Goal: Complete application form

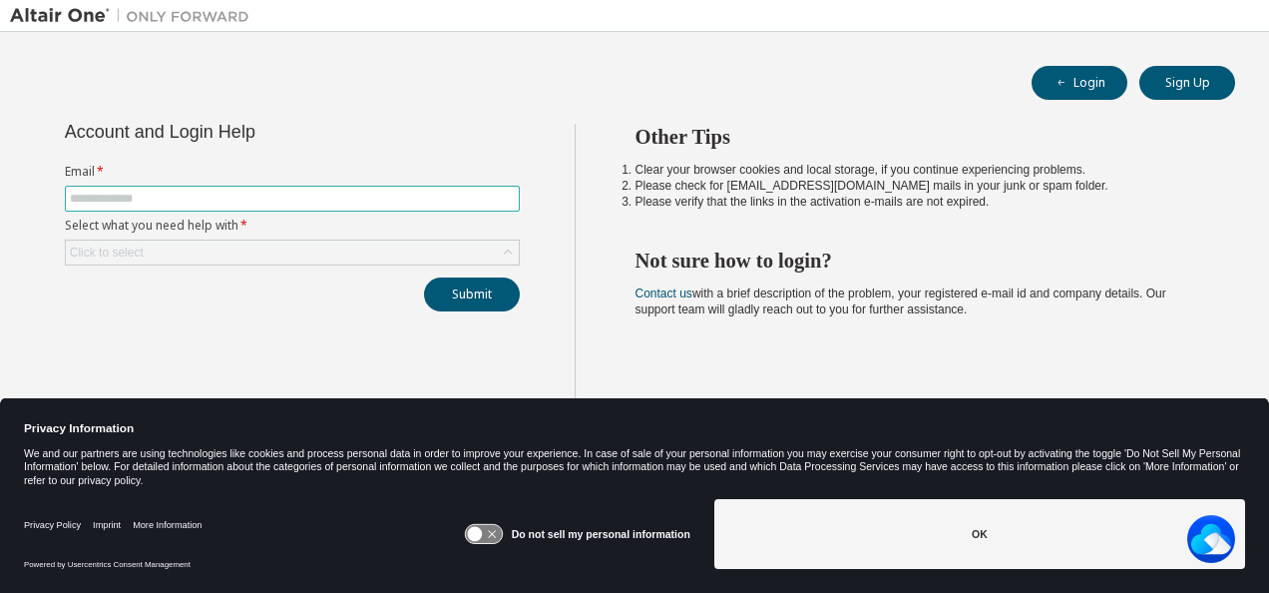
click at [174, 191] on input "text" at bounding box center [292, 199] width 445 height 16
type input "**********"
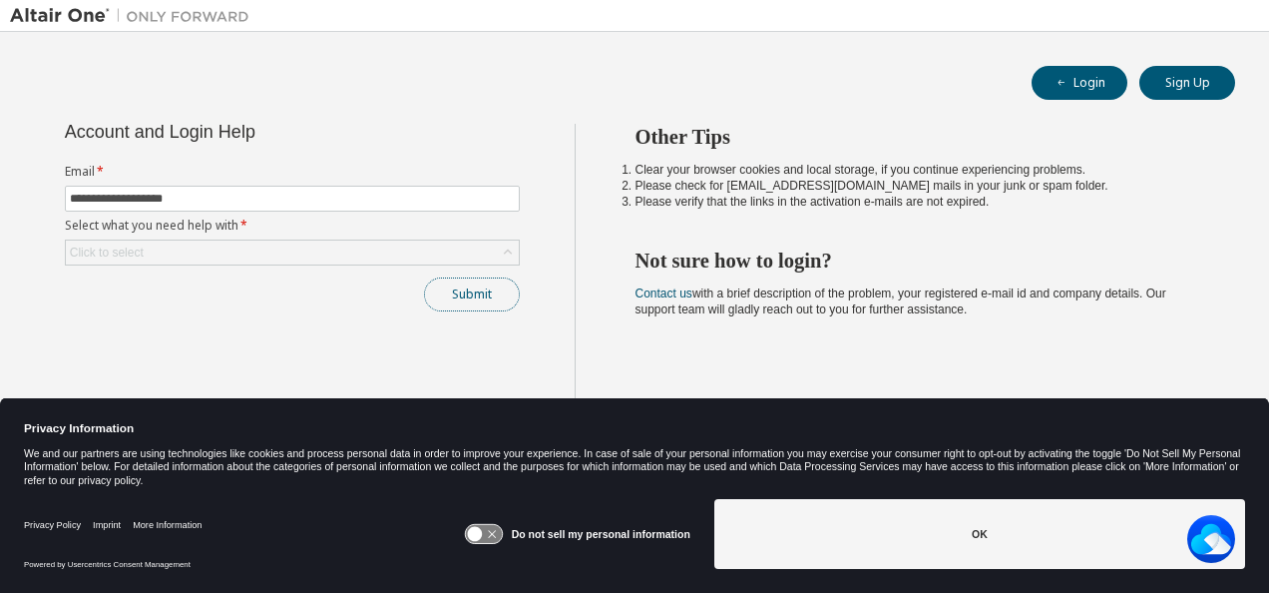
click at [438, 305] on button "Submit" at bounding box center [472, 294] width 96 height 34
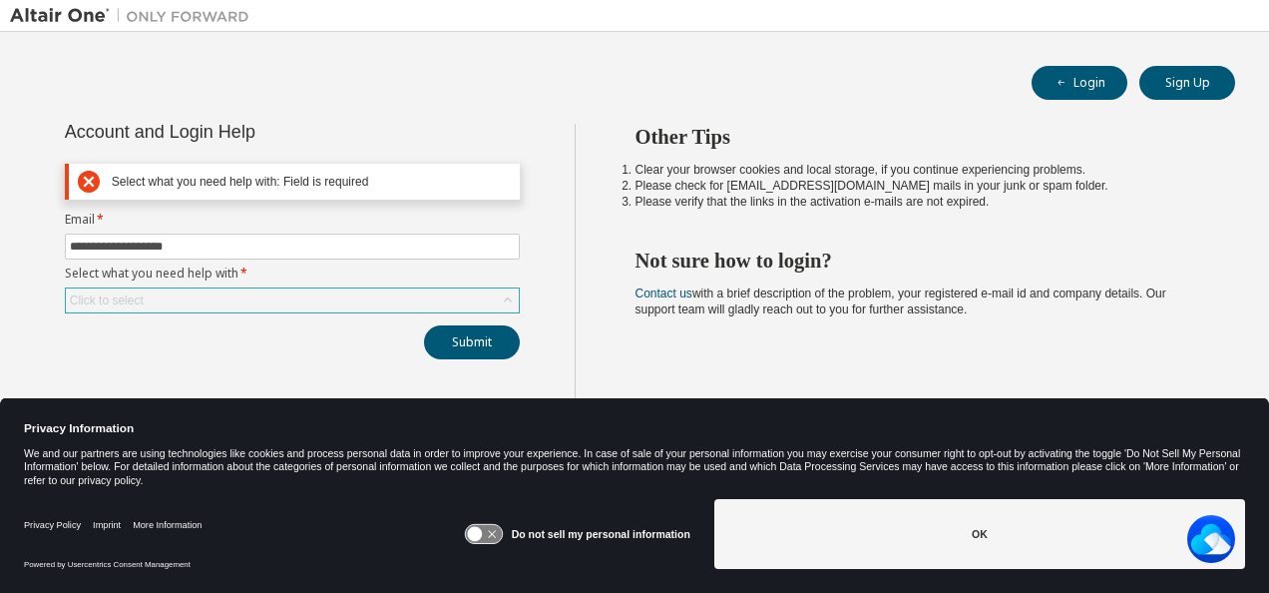
click at [306, 301] on div "Click to select" at bounding box center [292, 300] width 453 height 24
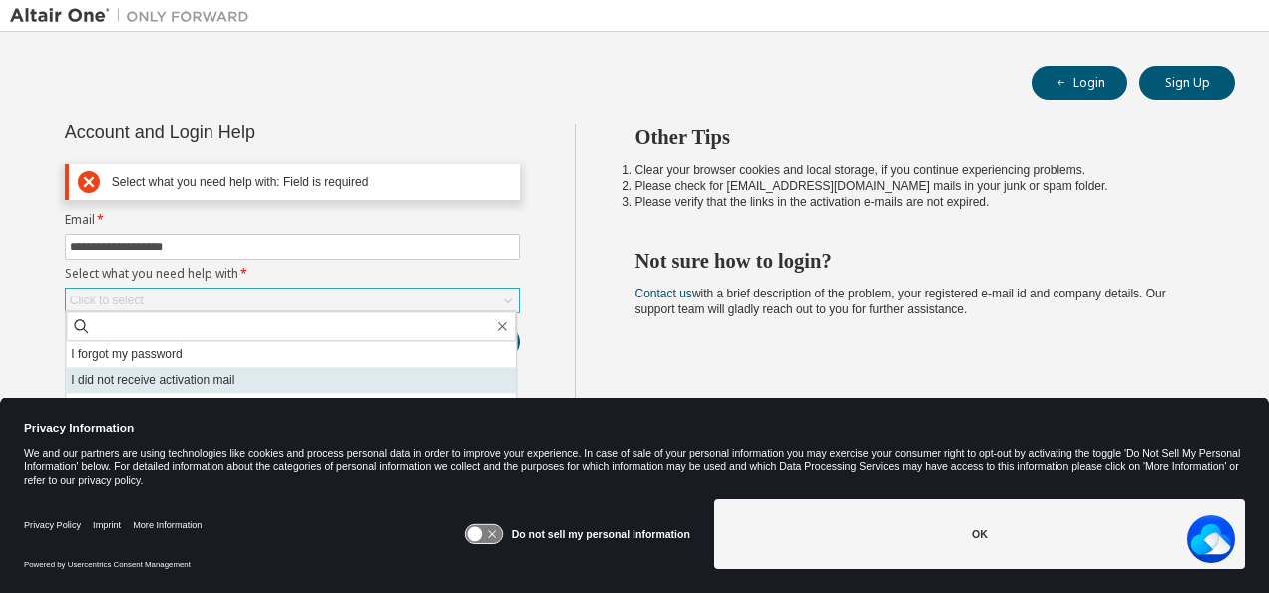
click at [279, 386] on li "I did not receive activation mail" at bounding box center [291, 380] width 450 height 26
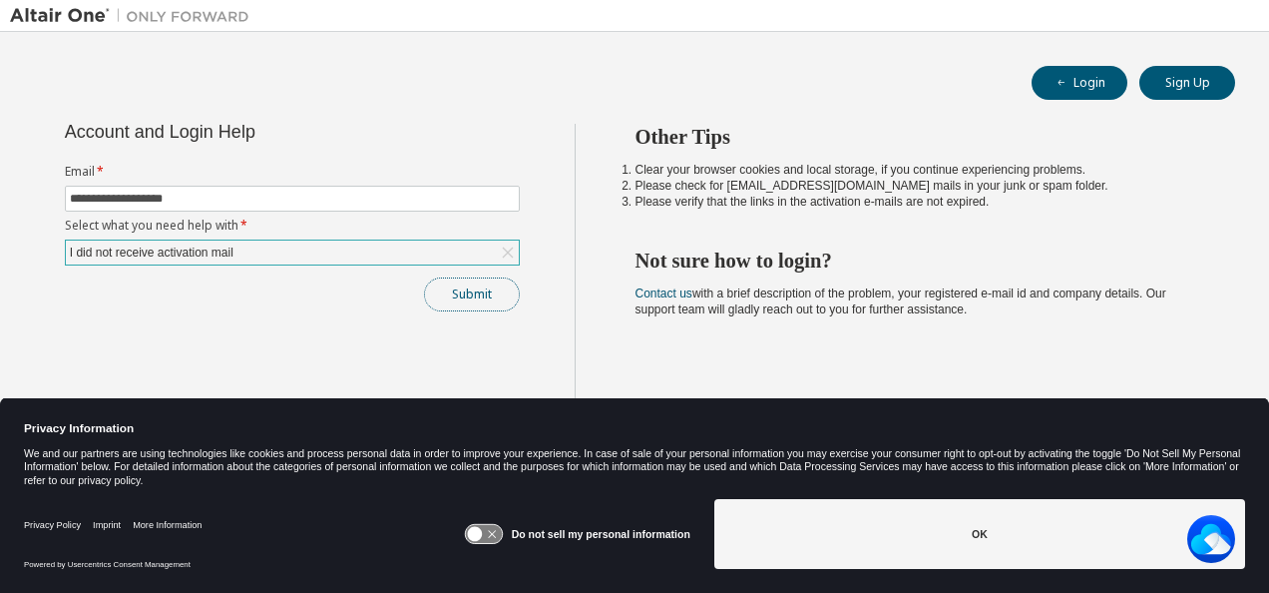
click at [509, 295] on button "Submit" at bounding box center [472, 294] width 96 height 34
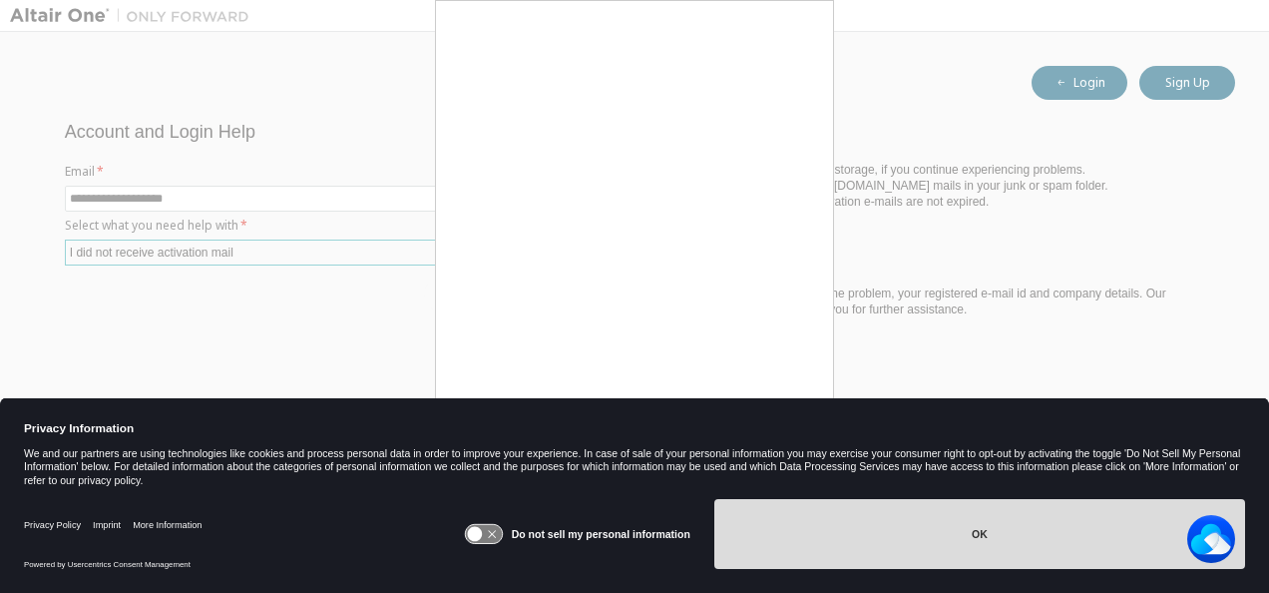
click at [948, 530] on button "OK" at bounding box center [980, 534] width 531 height 70
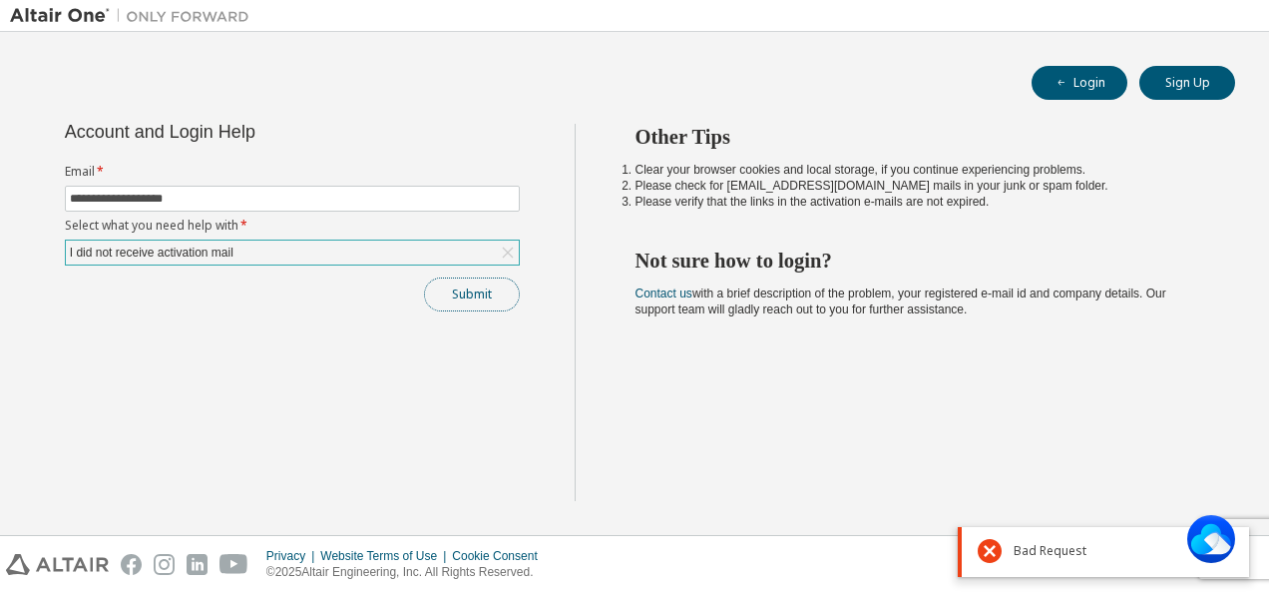
click at [458, 280] on button "Submit" at bounding box center [472, 294] width 96 height 34
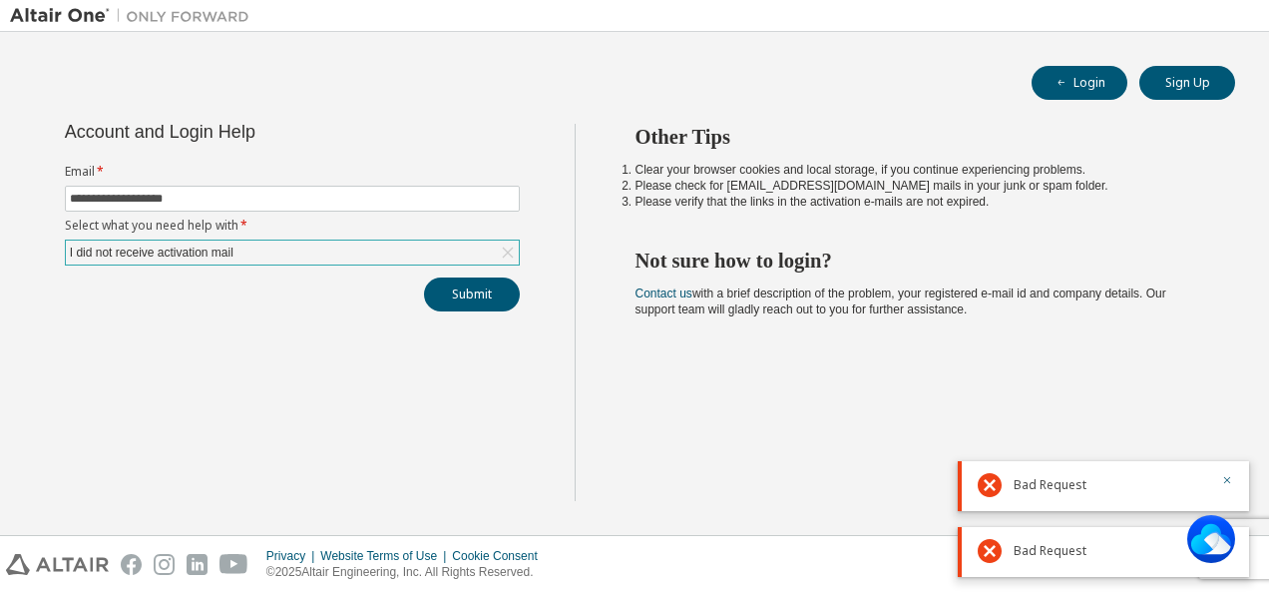
click at [417, 255] on div "I did not receive activation mail" at bounding box center [292, 253] width 453 height 24
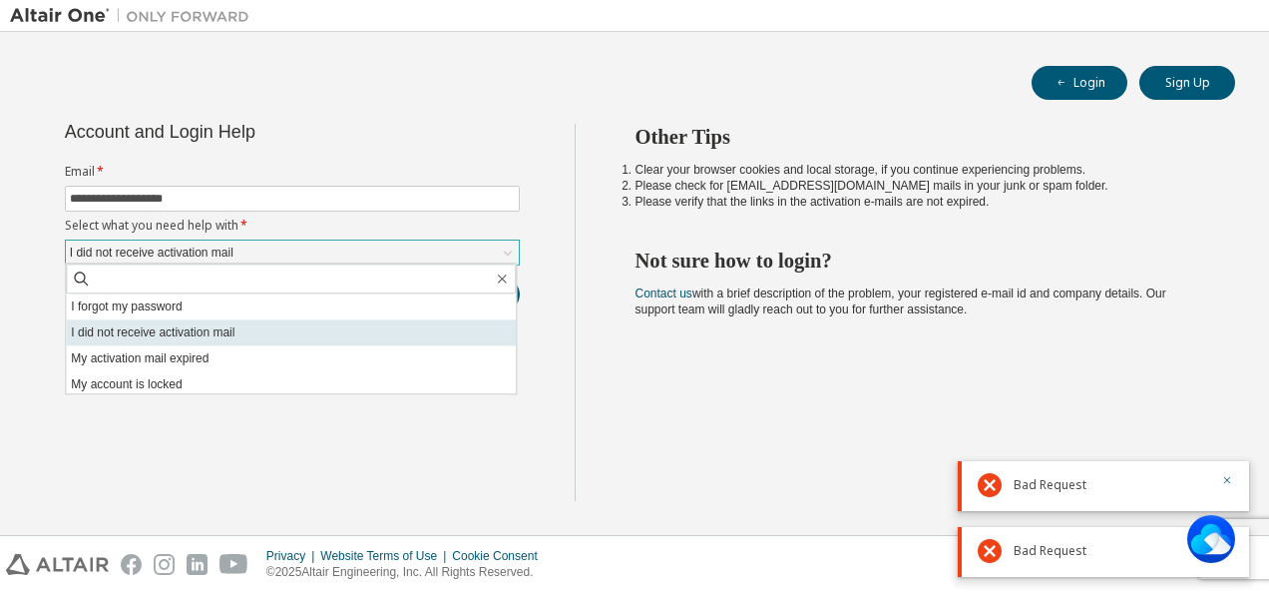
click at [335, 333] on li "I did not receive activation mail" at bounding box center [291, 332] width 450 height 26
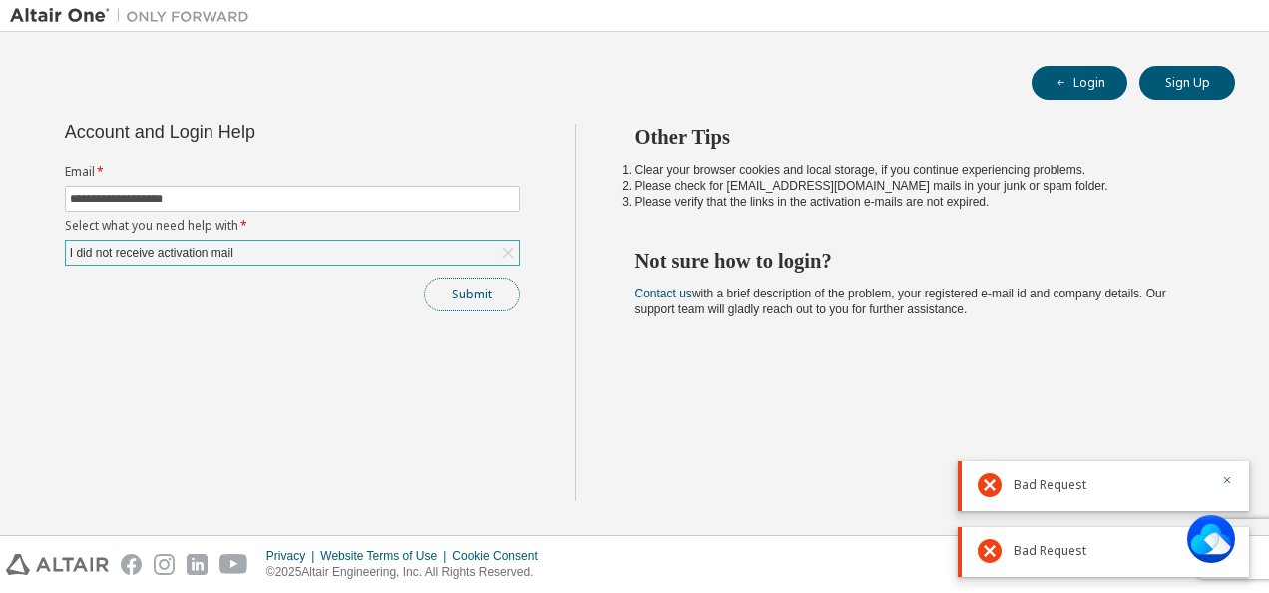
click at [487, 297] on button "Submit" at bounding box center [472, 294] width 96 height 34
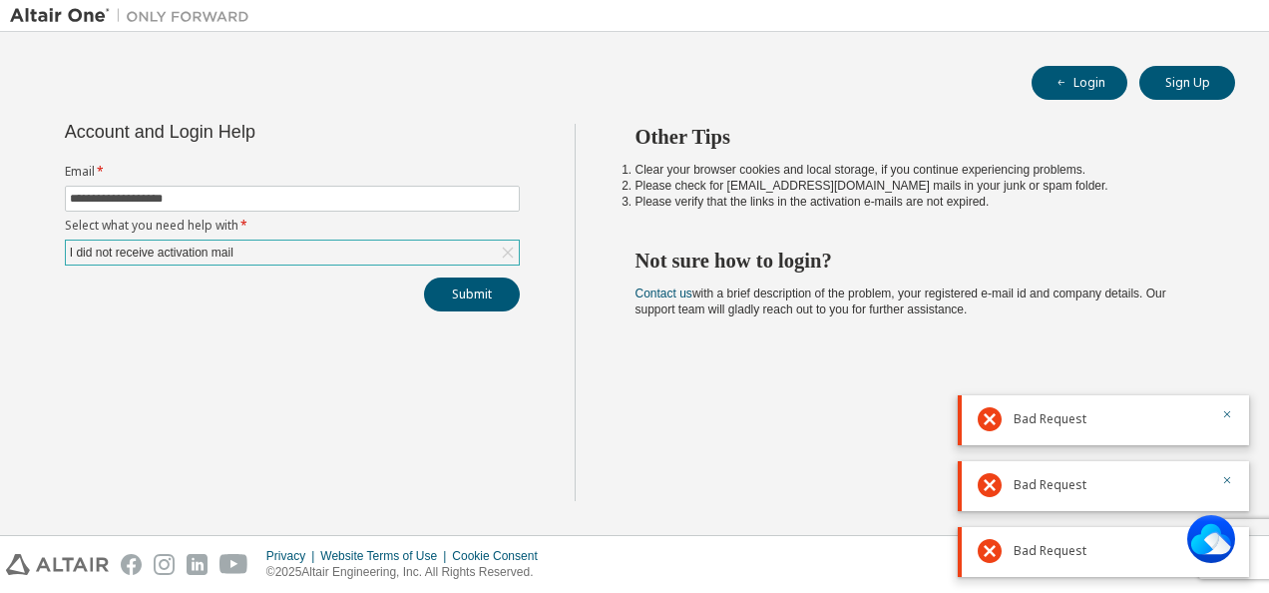
click at [451, 257] on div "I did not receive activation mail" at bounding box center [292, 253] width 453 height 24
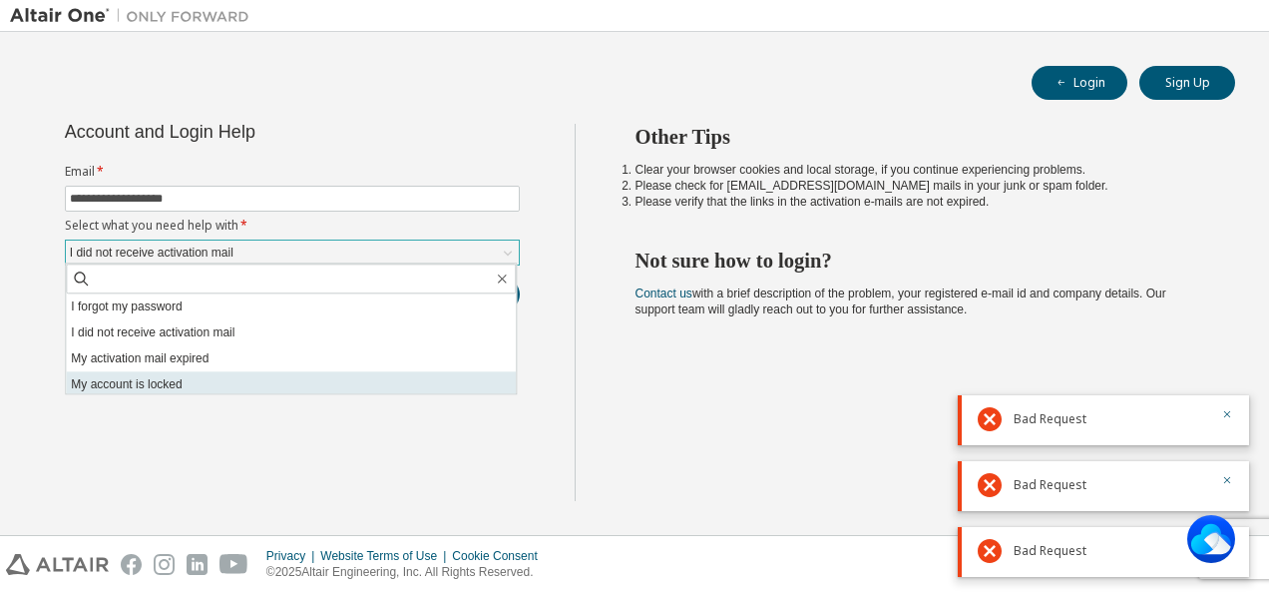
click at [333, 377] on li "My account is locked" at bounding box center [291, 384] width 450 height 26
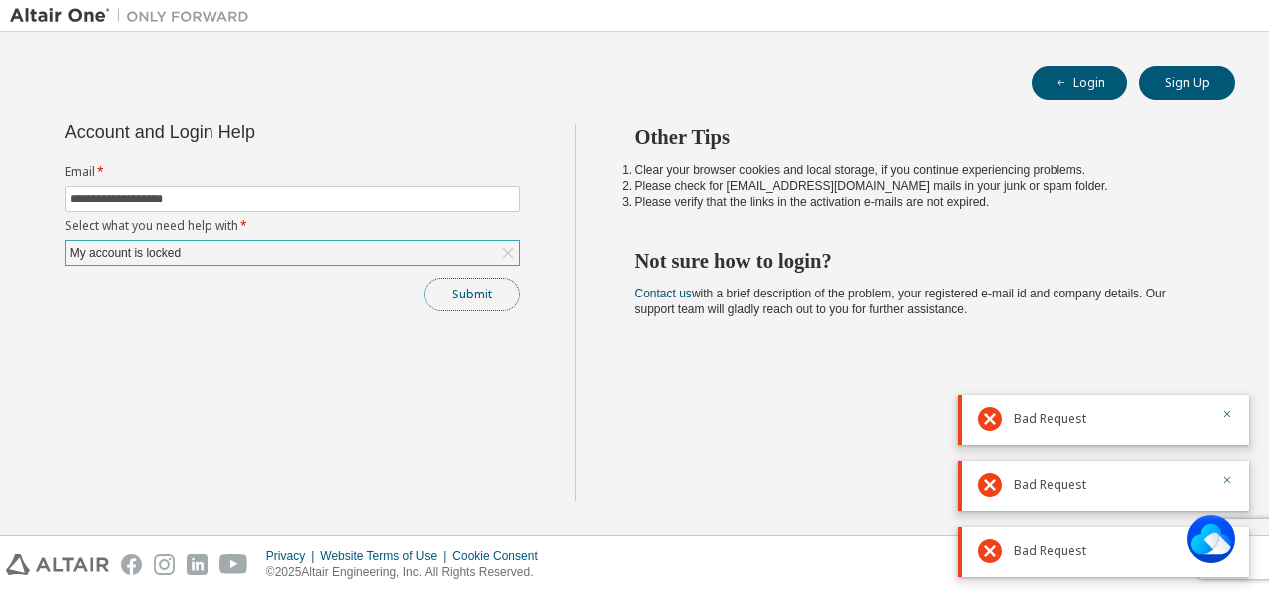
click at [505, 291] on button "Submit" at bounding box center [472, 294] width 96 height 34
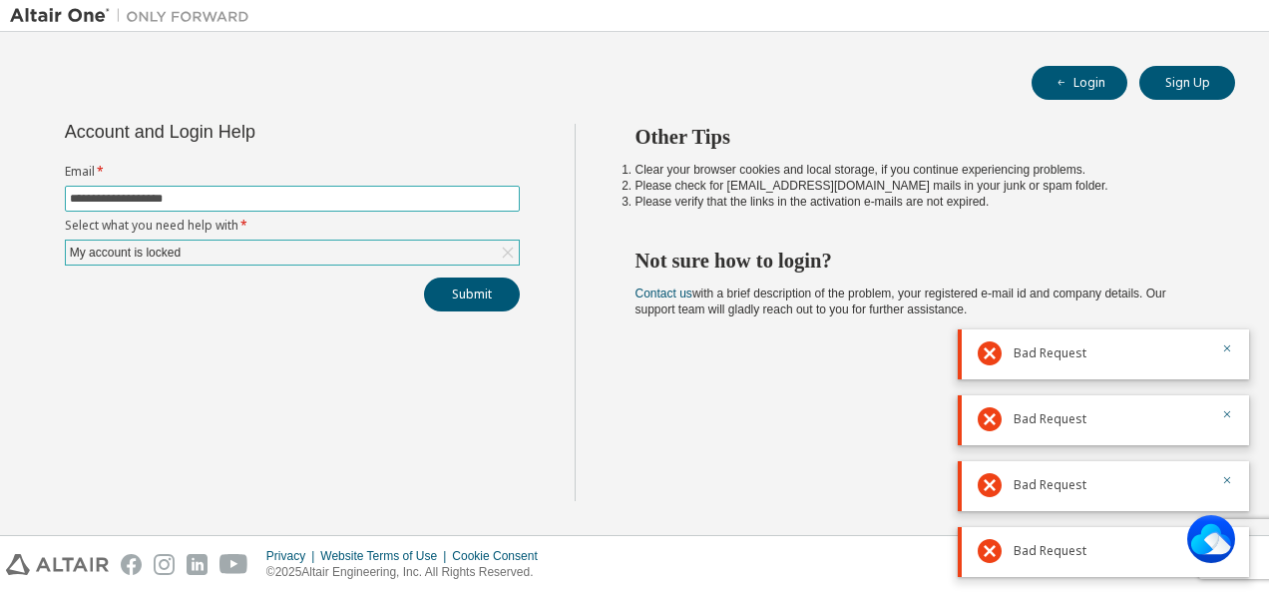
click at [323, 202] on input "**********" at bounding box center [292, 199] width 445 height 16
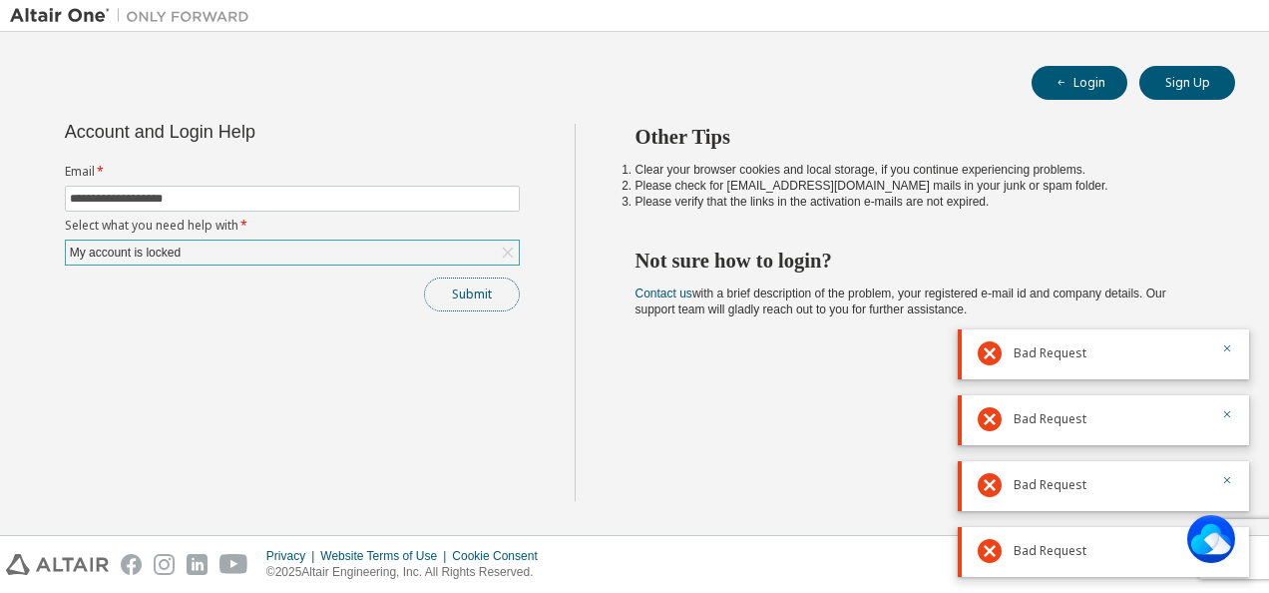
click at [441, 294] on button "Submit" at bounding box center [472, 294] width 96 height 34
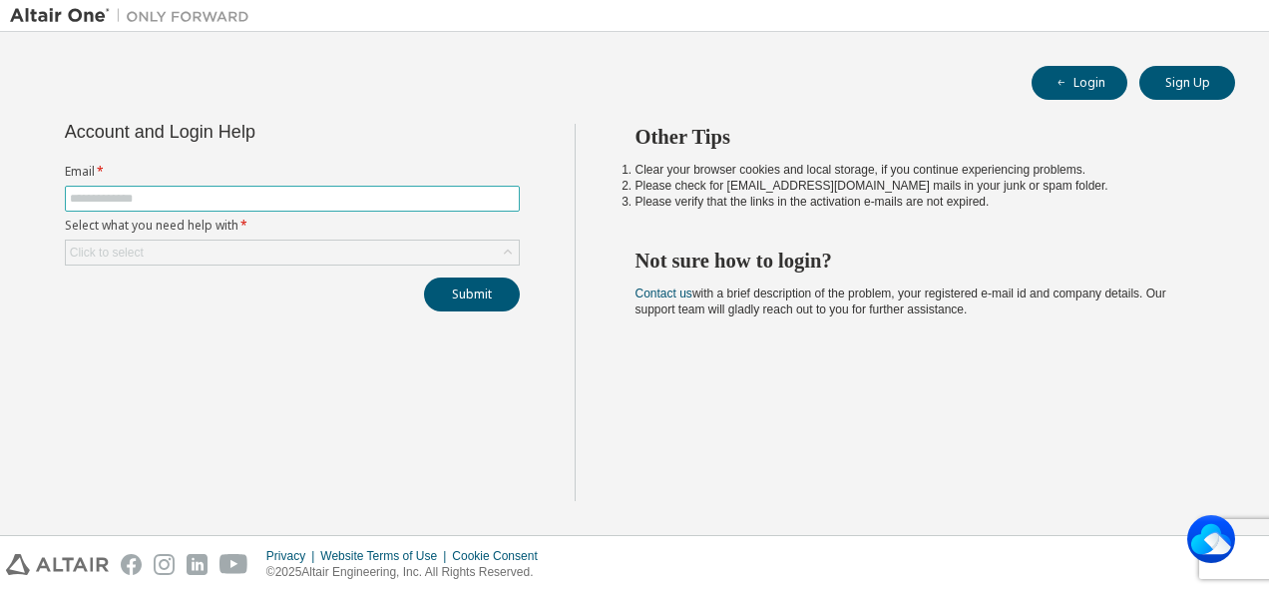
click at [146, 202] on input "text" at bounding box center [292, 199] width 445 height 16
type input "**********"
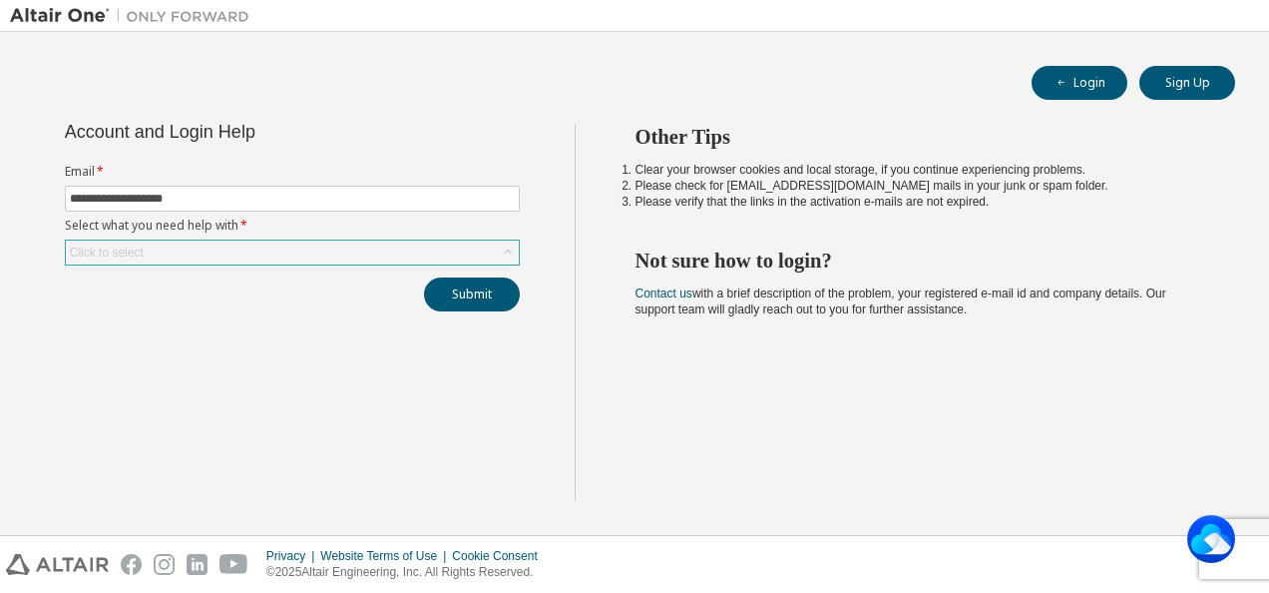
click at [159, 247] on div "Click to select" at bounding box center [292, 253] width 453 height 24
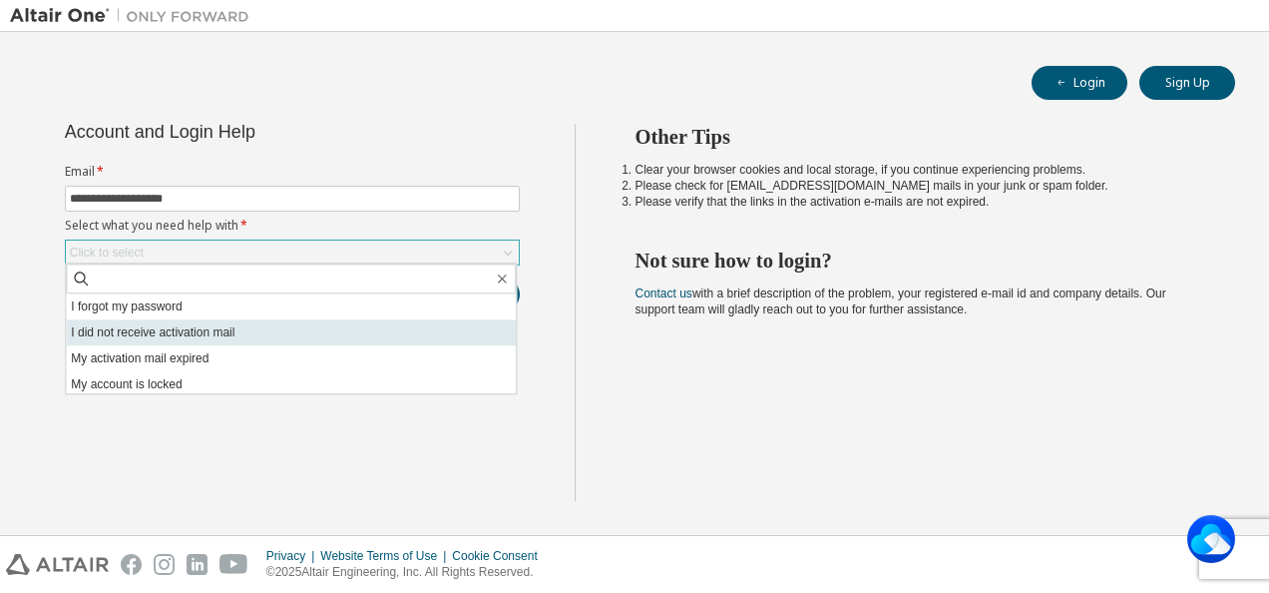
click at [193, 335] on li "I did not receive activation mail" at bounding box center [291, 332] width 450 height 26
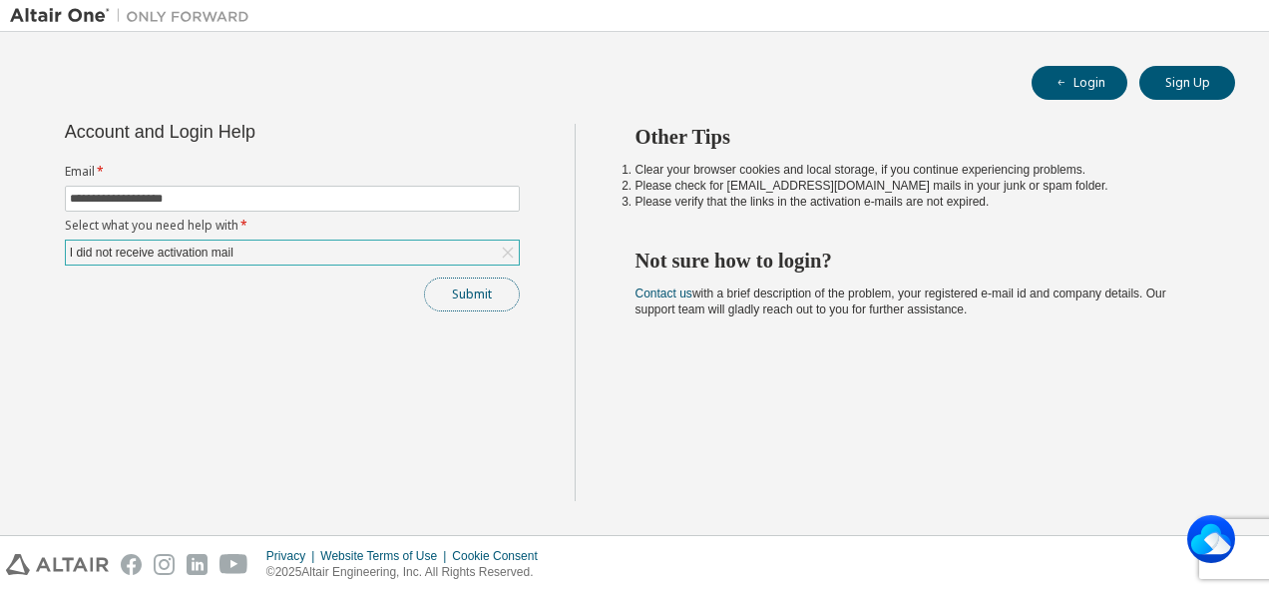
click at [492, 292] on button "Submit" at bounding box center [472, 294] width 96 height 34
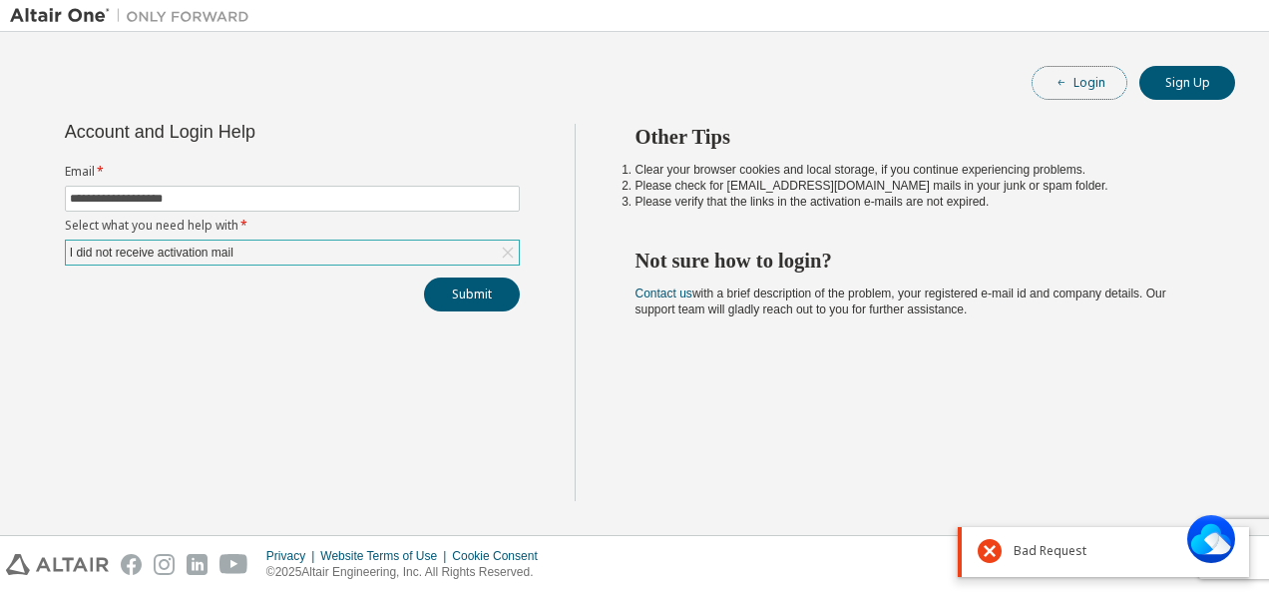
click at [1083, 79] on button "Login" at bounding box center [1080, 83] width 96 height 34
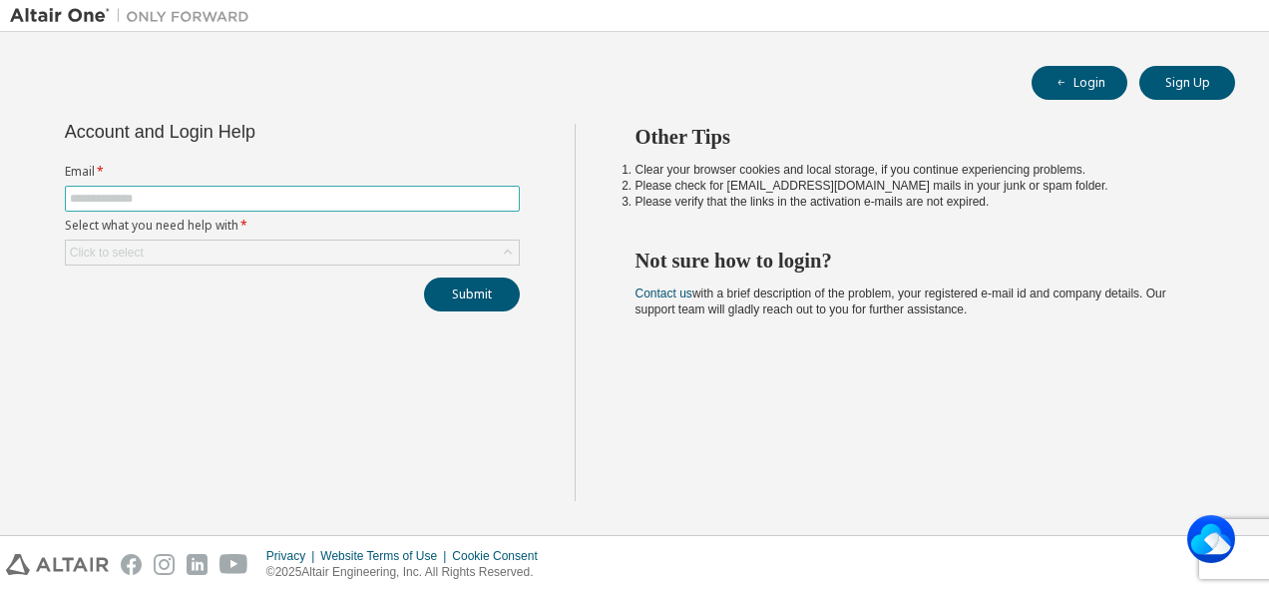
click at [395, 191] on input "text" at bounding box center [292, 199] width 445 height 16
type input "**********"
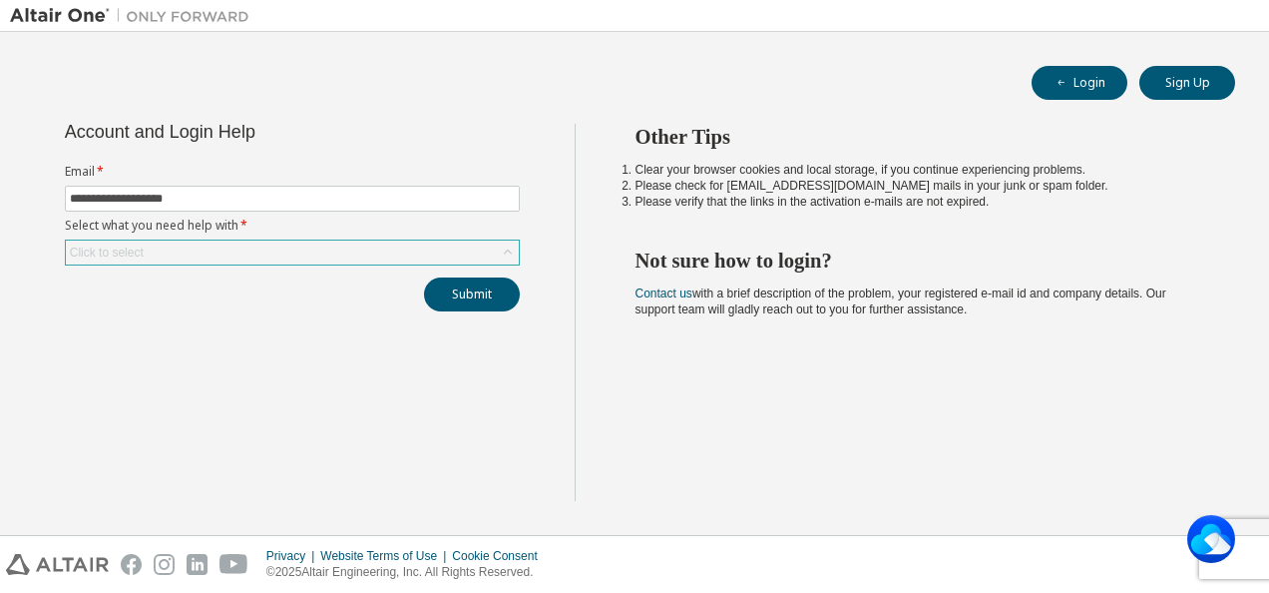
click at [242, 242] on div "Click to select" at bounding box center [292, 253] width 453 height 24
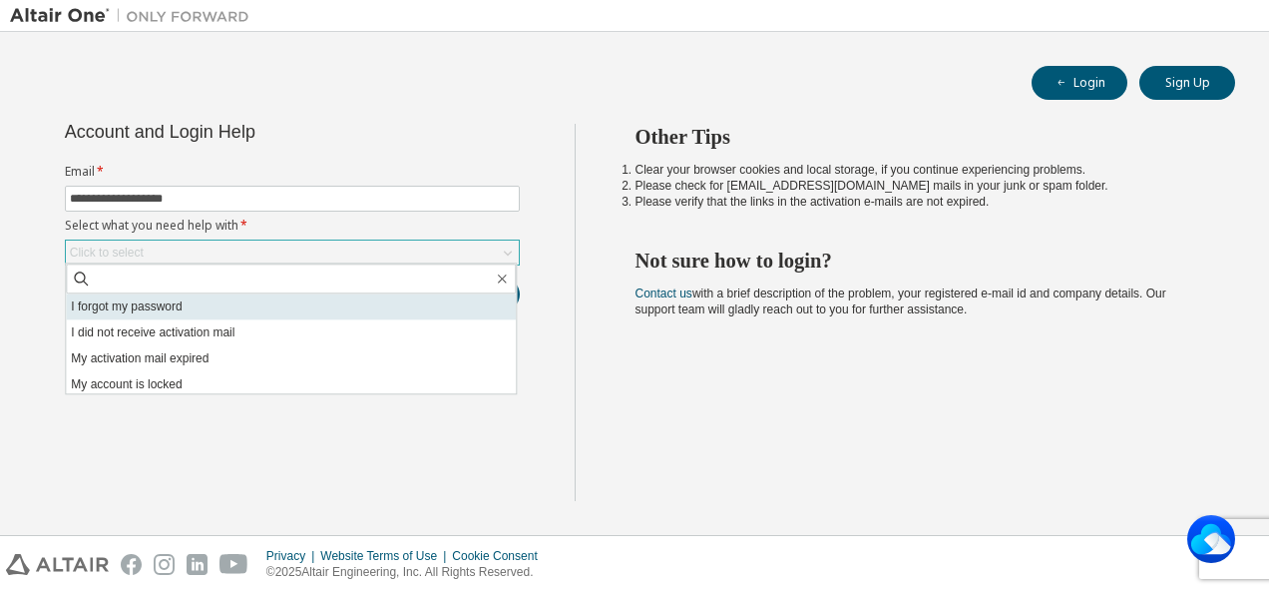
click at [236, 311] on li "I forgot my password" at bounding box center [291, 306] width 450 height 26
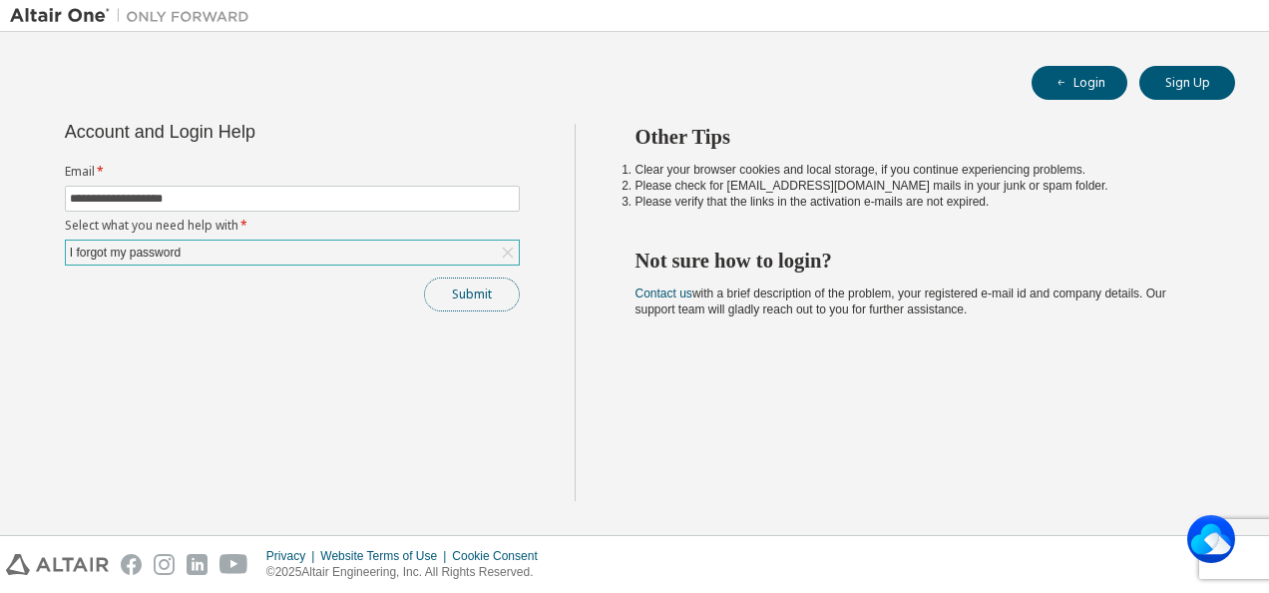
click at [501, 288] on button "Submit" at bounding box center [472, 294] width 96 height 34
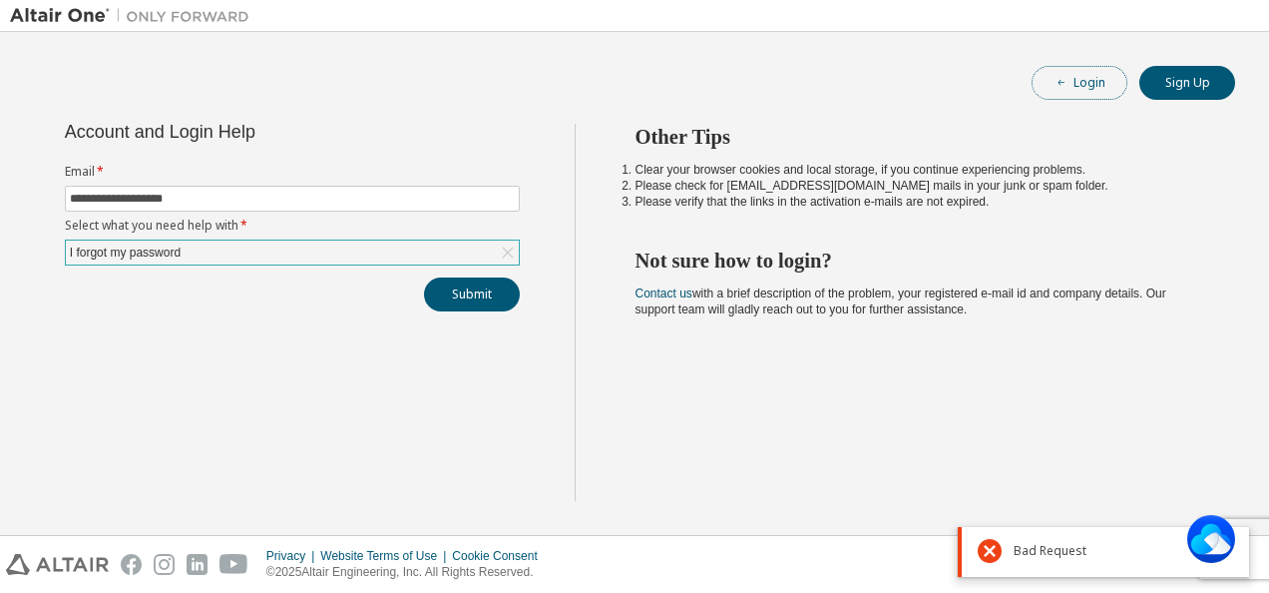
click at [1110, 76] on button "Login" at bounding box center [1080, 83] width 96 height 34
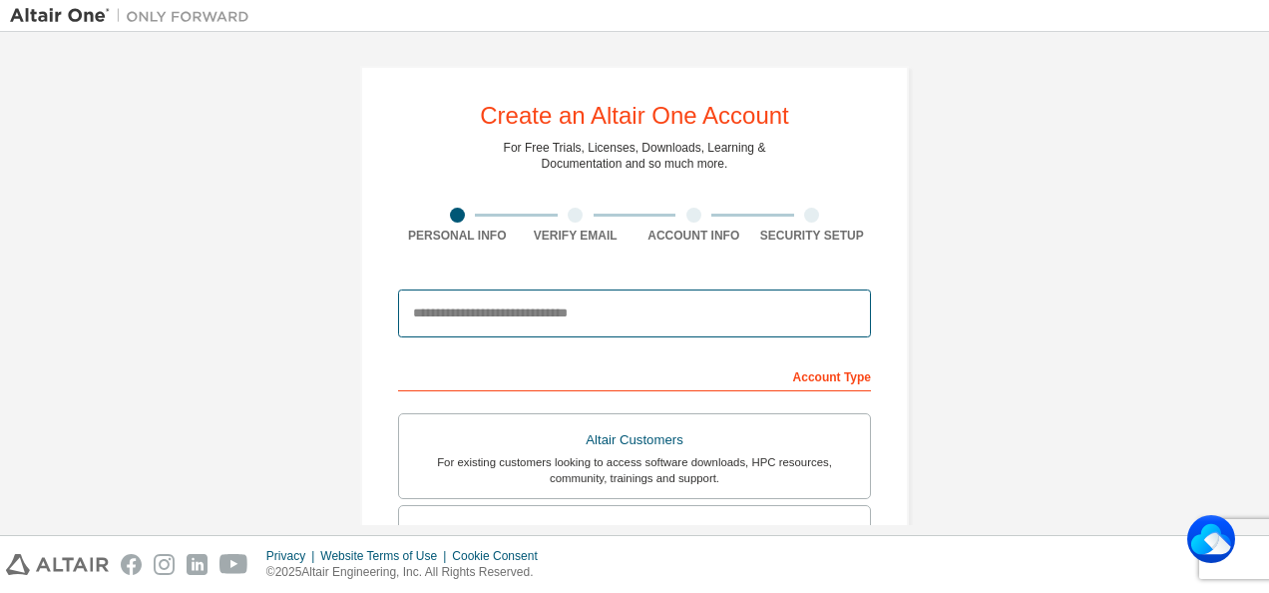
click at [611, 327] on input "email" at bounding box center [634, 313] width 473 height 48
type input "**********"
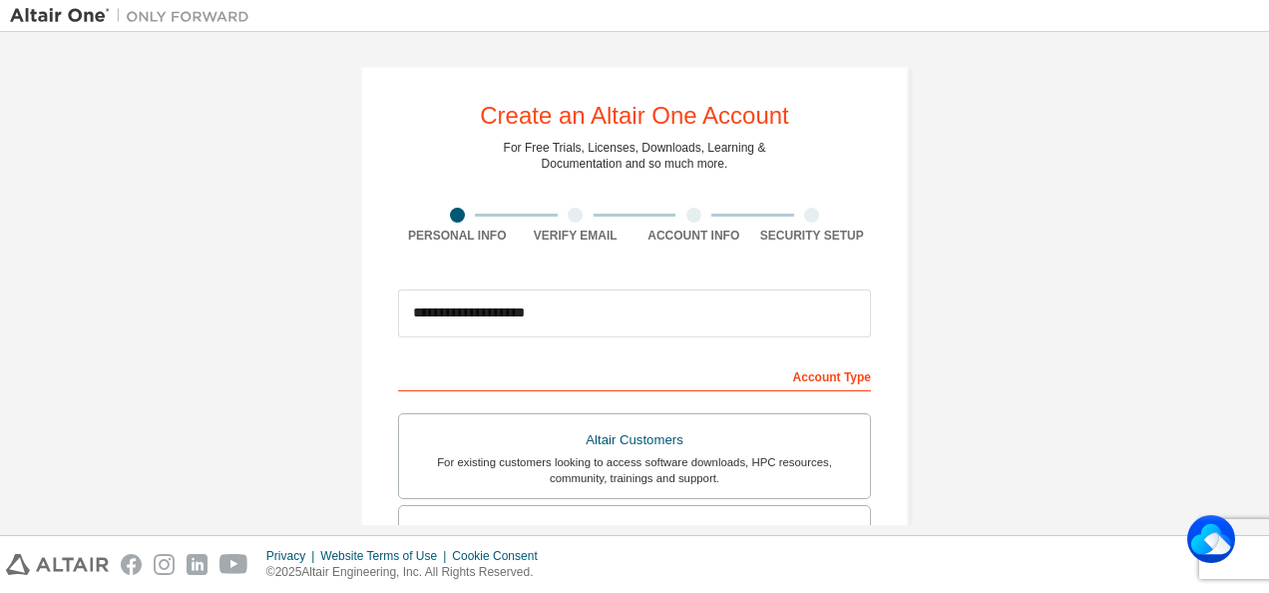
type input "*******"
type input "******"
type input "**********"
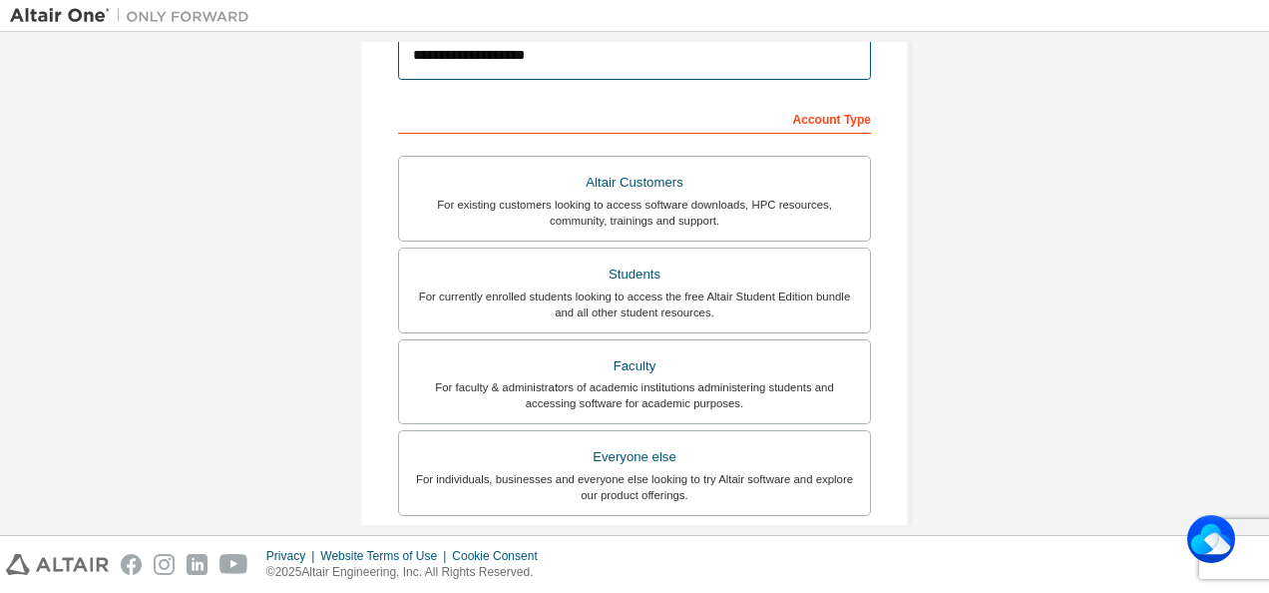
scroll to position [263, 0]
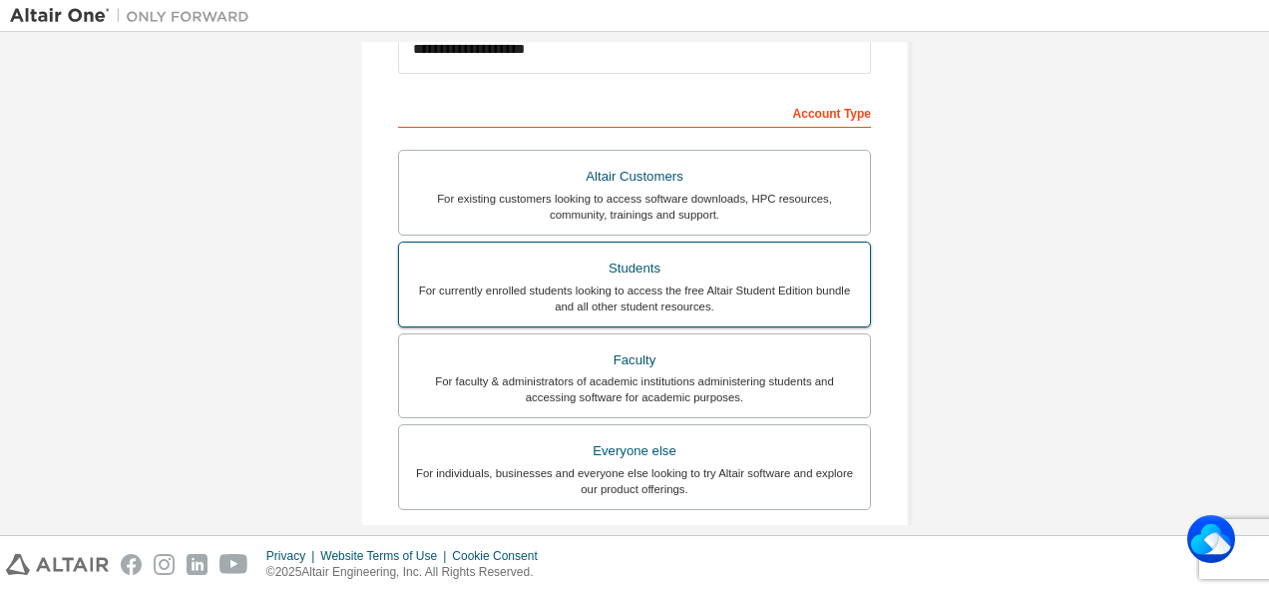
click at [610, 287] on div "For currently enrolled students looking to access the free Altair Student Editi…" at bounding box center [634, 298] width 447 height 32
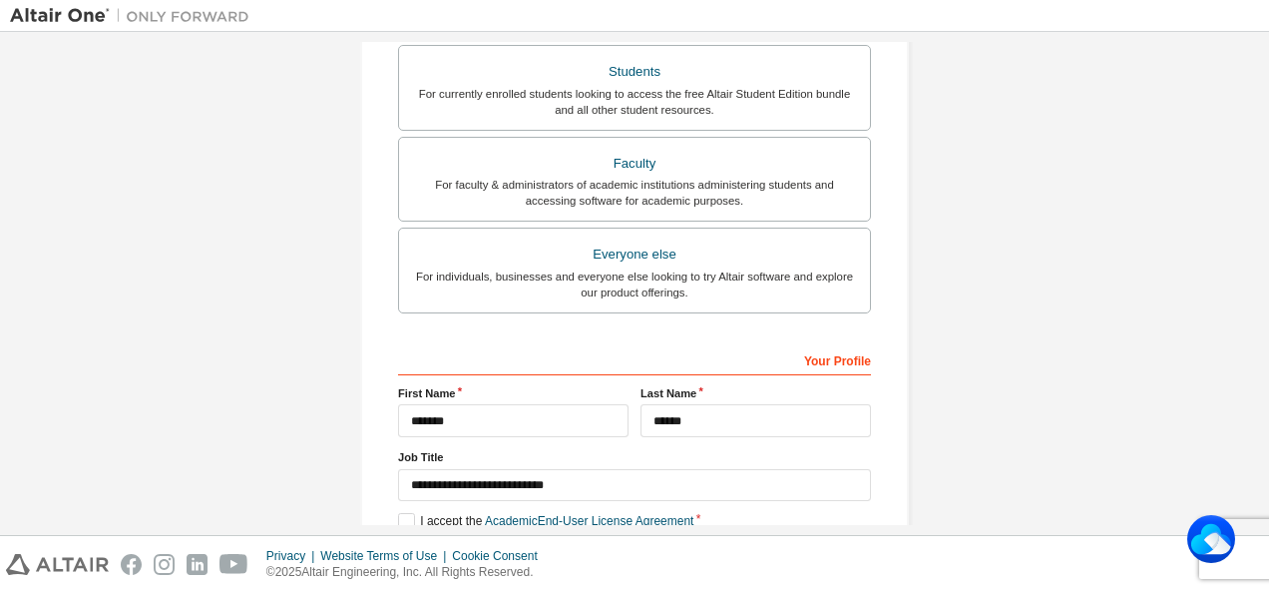
scroll to position [569, 0]
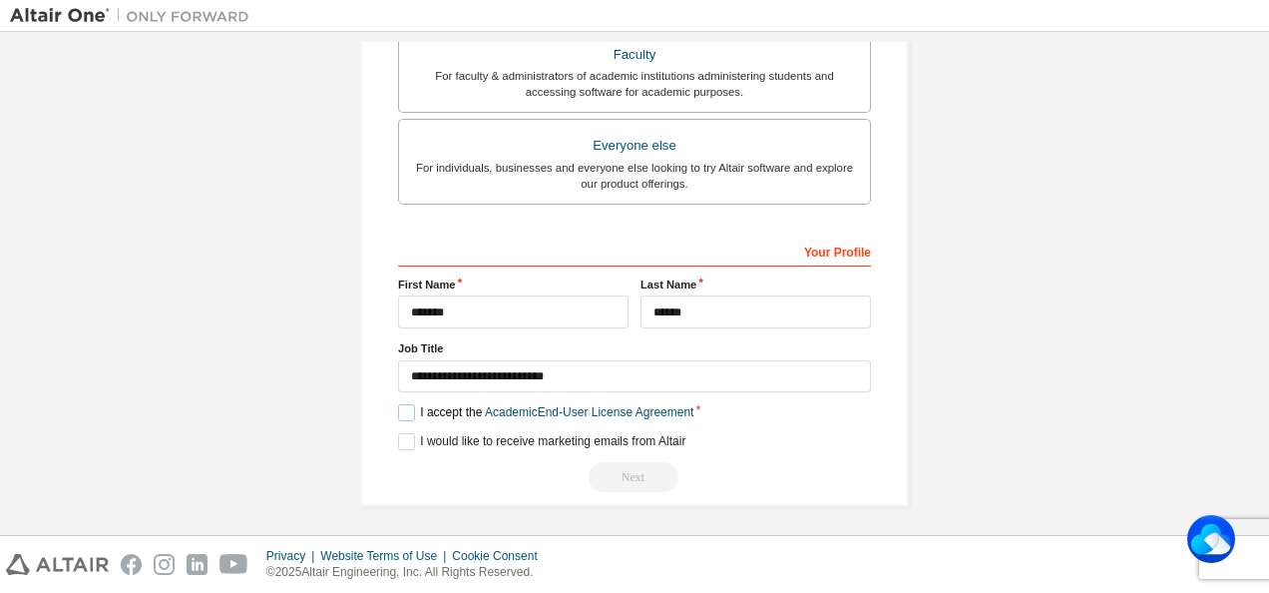
click at [398, 409] on label "I accept the Academic End-User License Agreement" at bounding box center [545, 412] width 295 height 17
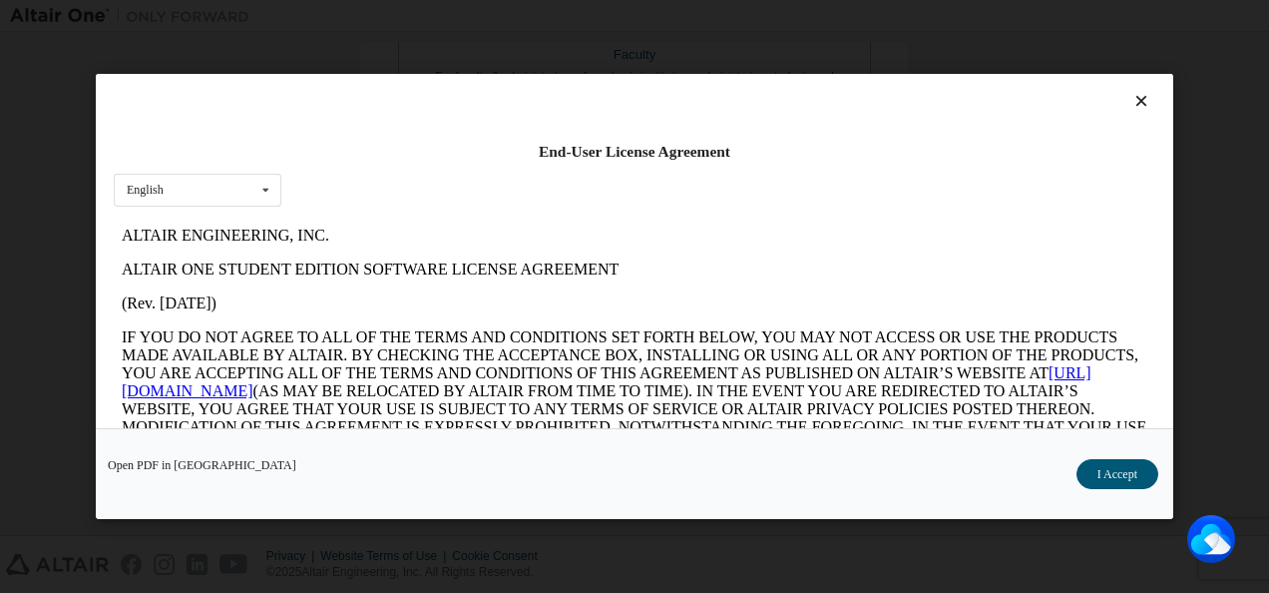
scroll to position [0, 0]
click at [1105, 463] on button "I Accept" at bounding box center [1118, 474] width 82 height 30
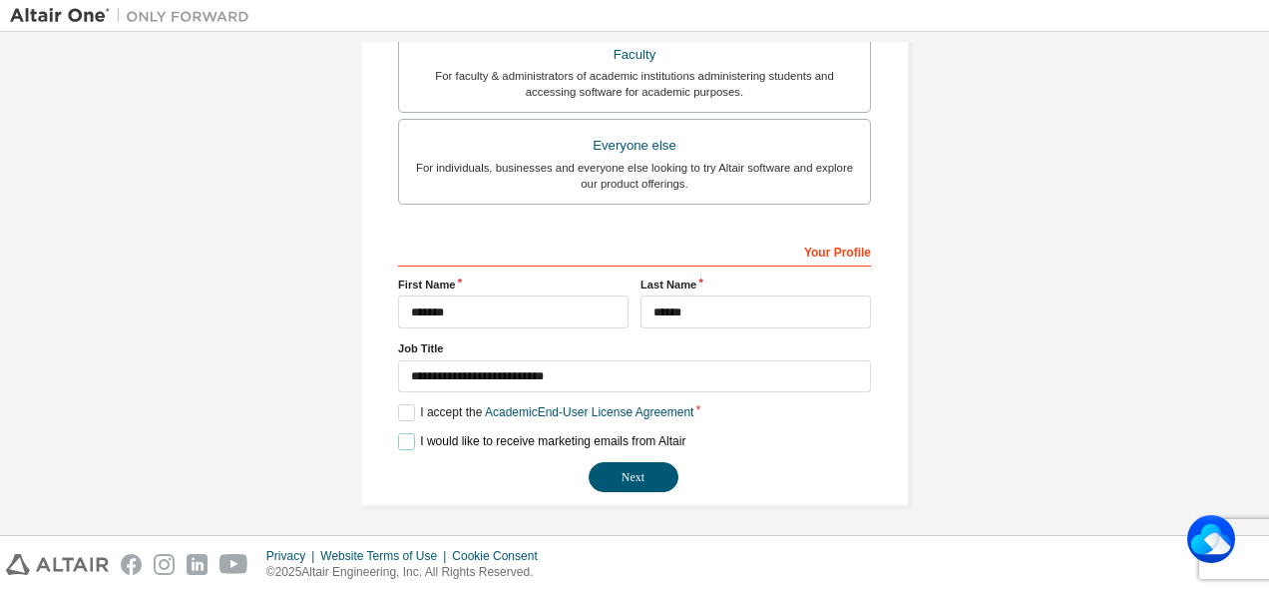
click at [405, 437] on label "I would like to receive marketing emails from Altair" at bounding box center [541, 441] width 287 height 17
click at [646, 481] on button "Next" at bounding box center [634, 477] width 90 height 30
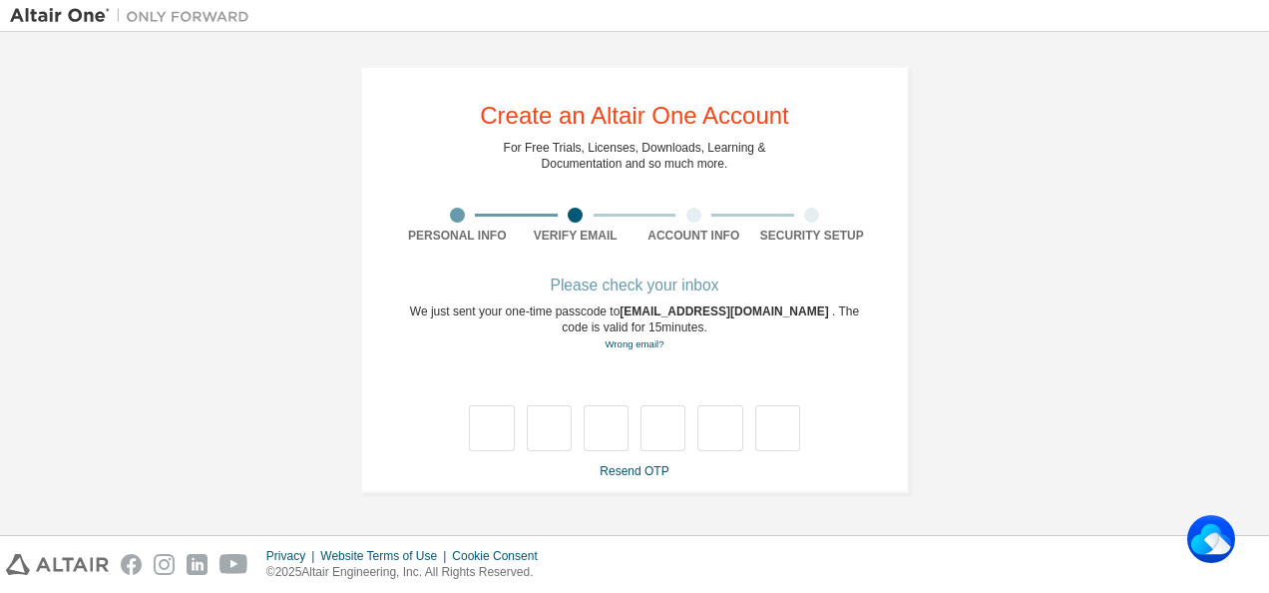
type input "*"
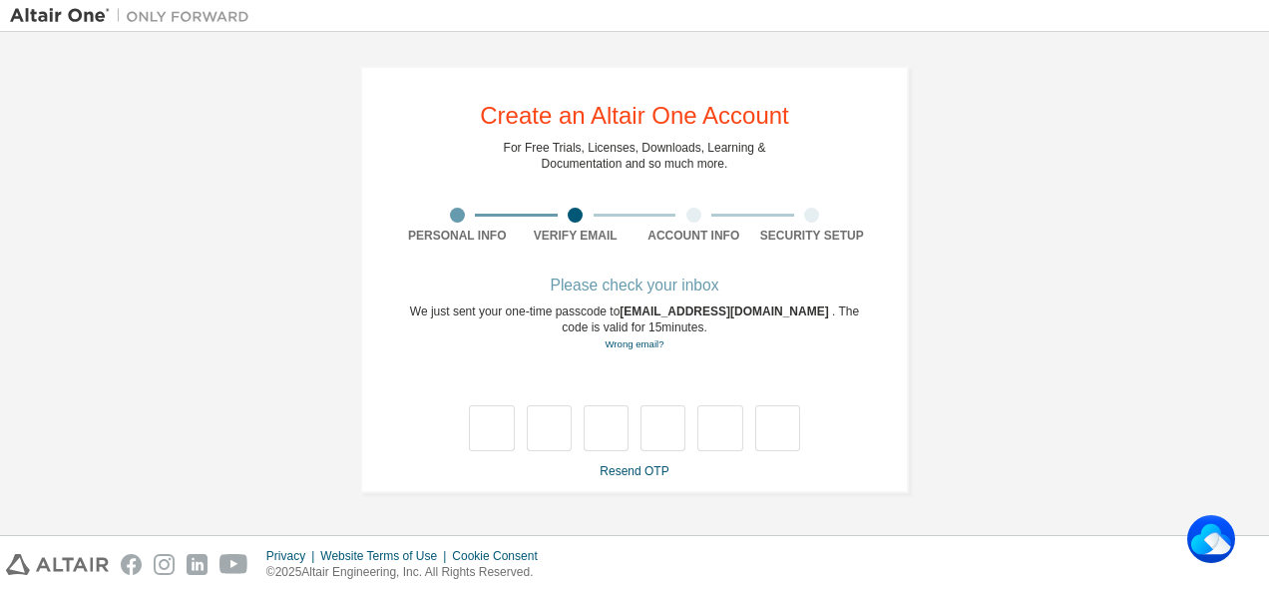
type input "*"
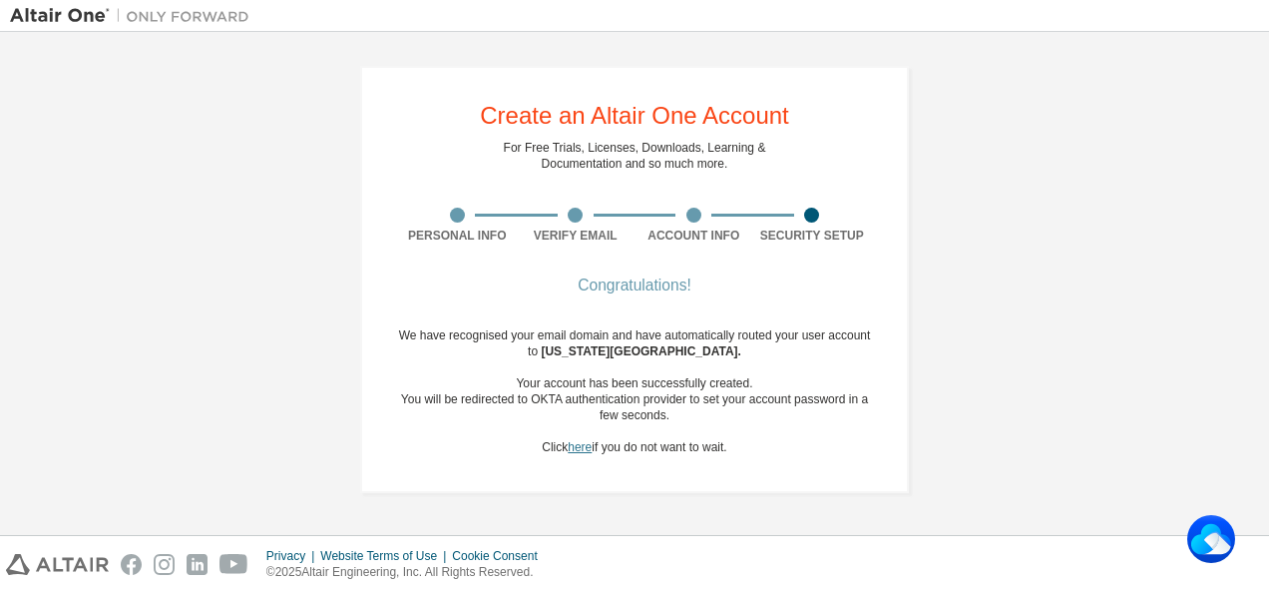
click at [570, 449] on link "here" at bounding box center [580, 447] width 24 height 14
